Goal: Task Accomplishment & Management: Use online tool/utility

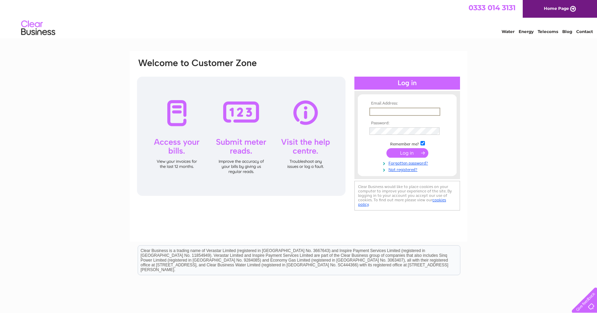
click at [401, 112] on input "text" at bounding box center [405, 112] width 71 height 8
type input "accounts@i-d-h.co.uk"
click at [387, 148] on input "submit" at bounding box center [408, 153] width 42 height 10
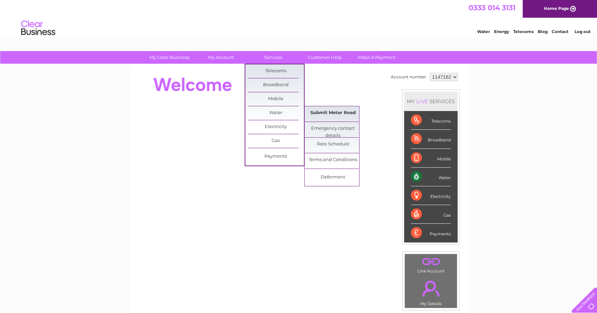
click at [316, 110] on link "Submit Meter Read" at bounding box center [333, 113] width 56 height 14
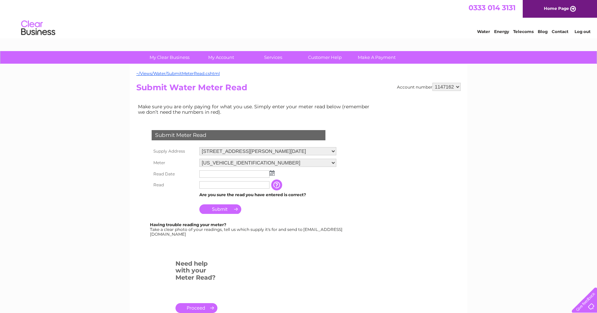
click at [270, 174] on img at bounding box center [272, 172] width 5 height 5
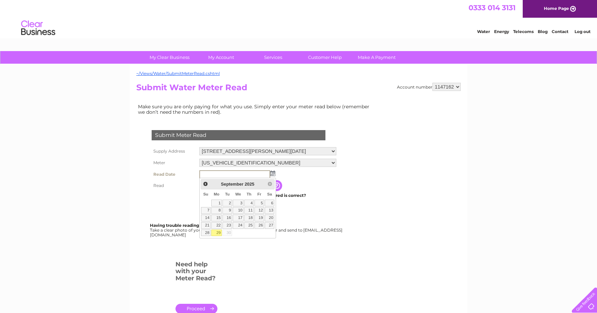
click at [216, 234] on link "29" at bounding box center [216, 233] width 11 height 7
type input "[DATE]"
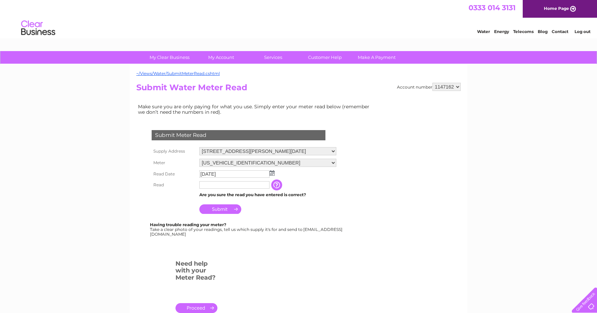
click at [213, 184] on input "text" at bounding box center [234, 185] width 70 height 8
type input "09075"
click at [222, 207] on input "Submit" at bounding box center [220, 210] width 42 height 10
